Goal: Task Accomplishment & Management: Complete application form

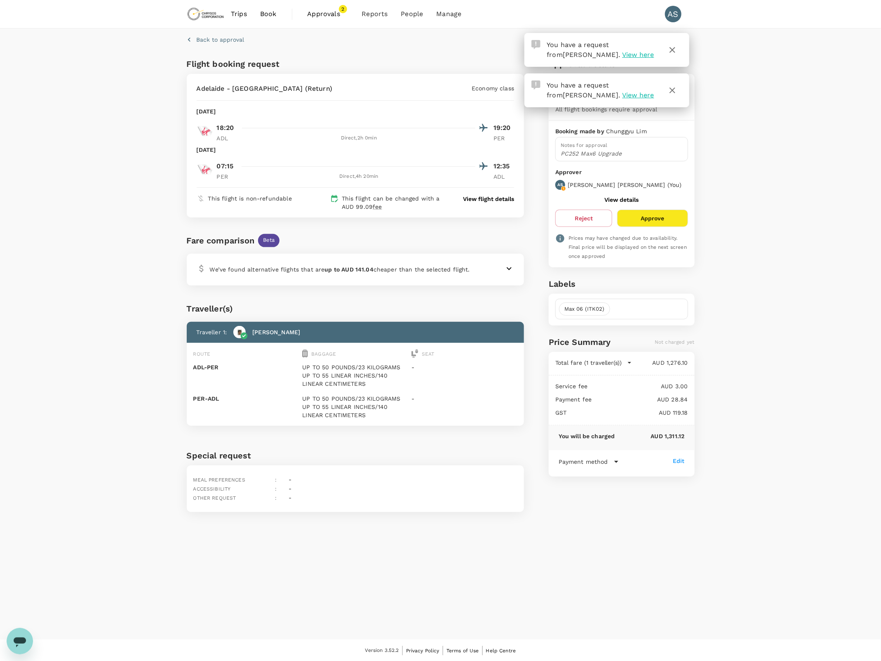
click at [810, 248] on div "Back to approval Flight booking request [GEOGRAPHIC_DATA] - [GEOGRAPHIC_DATA] (…" at bounding box center [440, 333] width 881 height 611
click at [671, 87] on icon "button" at bounding box center [673, 90] width 10 height 10
click at [675, 52] on icon "button" at bounding box center [673, 50] width 10 height 10
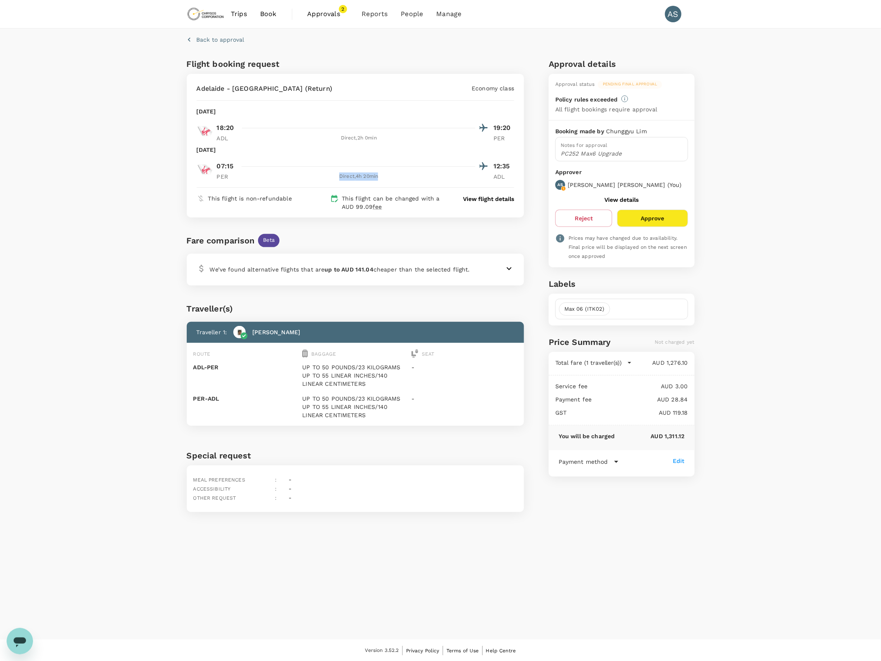
drag, startPoint x: 378, startPoint y: 178, endPoint x: 336, endPoint y: 178, distance: 42.1
click at [336, 178] on div "Direct , 4h 20min" at bounding box center [359, 176] width 233 height 8
click at [421, 230] on div "Fare comparison Beta We’ve found alternative flights that are up to AUD 141.04 …" at bounding box center [354, 251] width 341 height 68
click at [508, 199] on p "View flight details" at bounding box center [488, 199] width 51 height 8
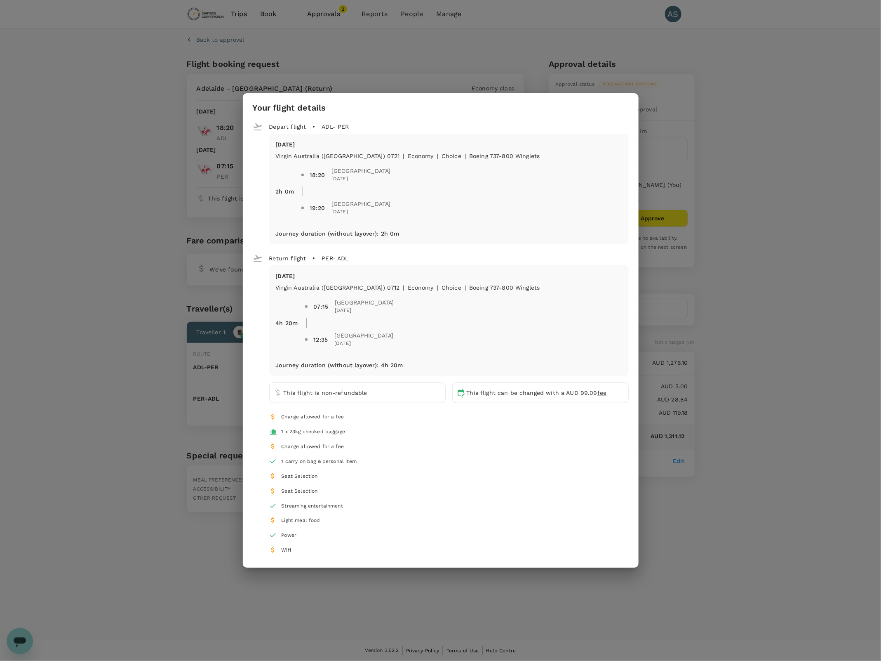
click at [735, 126] on div "Your flight details Depart flight ADL - PER [DATE] Virgin [GEOGRAPHIC_DATA] ([G…" at bounding box center [440, 330] width 881 height 661
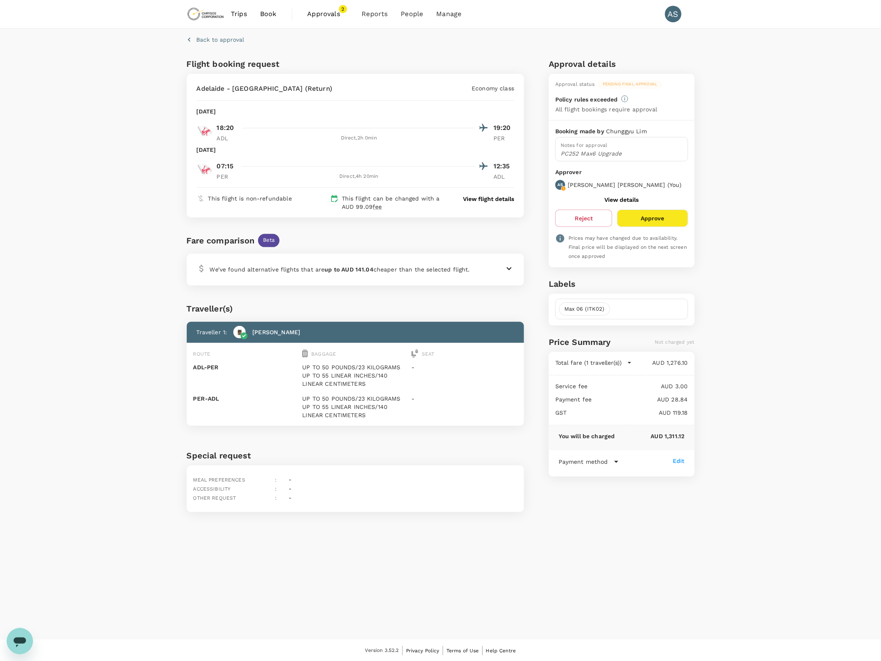
click at [658, 214] on button "Approve" at bounding box center [652, 218] width 71 height 17
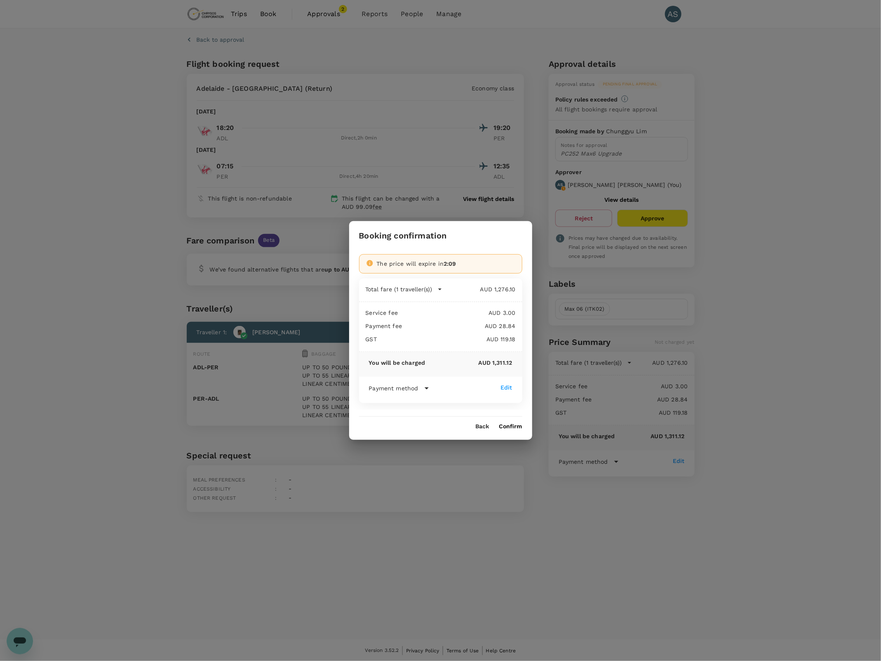
click at [521, 427] on button "Confirm" at bounding box center [510, 426] width 23 height 7
